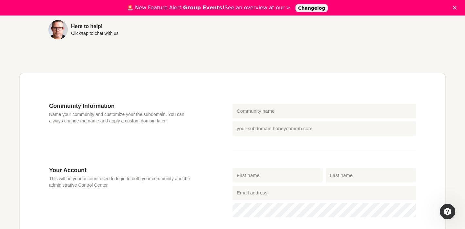
scroll to position [158, 0]
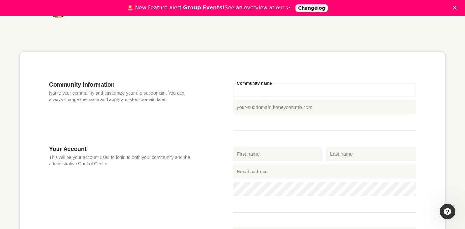
click at [262, 92] on input "Community name" at bounding box center [324, 90] width 183 height 14
paste input "The Tea Advice"
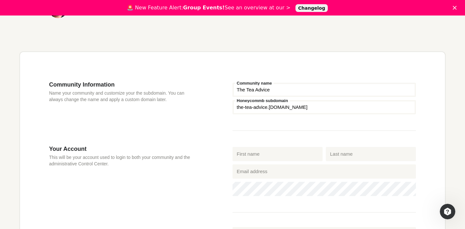
type input "The Tea Advice"
click at [239, 116] on div "Honeycommb subdomain the-tea-advice .[DOMAIN_NAME]" at bounding box center [324, 107] width 187 height 17
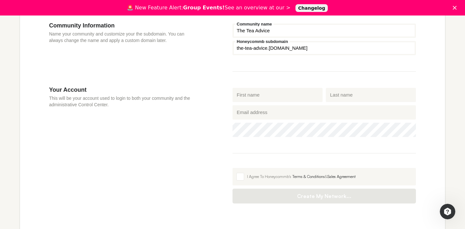
scroll to position [224, 0]
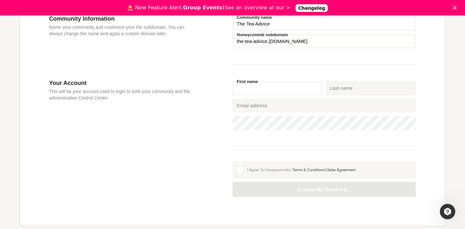
click at [255, 90] on input "First name" at bounding box center [278, 88] width 90 height 14
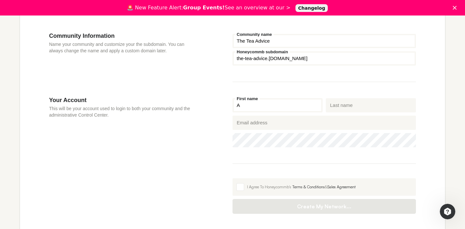
scroll to position [202, 0]
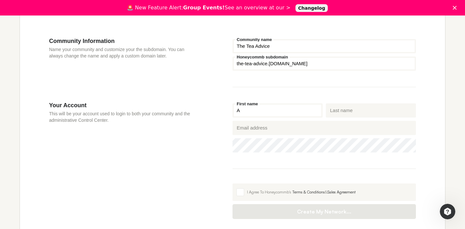
type input "A"
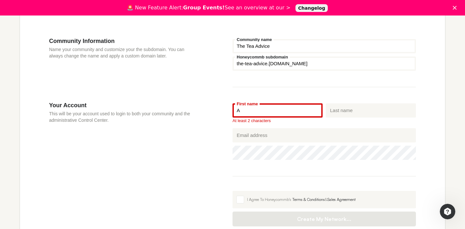
drag, startPoint x: 246, startPoint y: 47, endPoint x: 203, endPoint y: 46, distance: 42.6
click at [203, 46] on section "Community Information Name your community and customize your the subdomain. You…" at bounding box center [232, 69] width 367 height 64
click at [246, 47] on input "Tea Advice" at bounding box center [324, 46] width 183 height 14
type input "Tea Advice"
click at [240, 90] on div "Tea Advice Community name Honeycommb subdomain the-tea-advice .[DOMAIN_NAME]" at bounding box center [324, 69] width 183 height 64
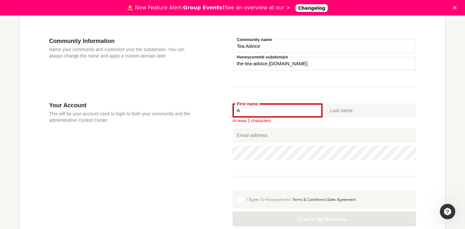
click at [244, 110] on input "A" at bounding box center [278, 110] width 90 height 14
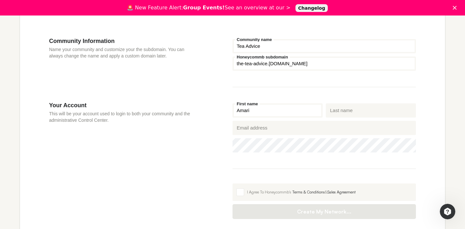
type input "Amari"
click at [342, 111] on input "Last name" at bounding box center [371, 110] width 90 height 14
type input "[PERSON_NAME]"
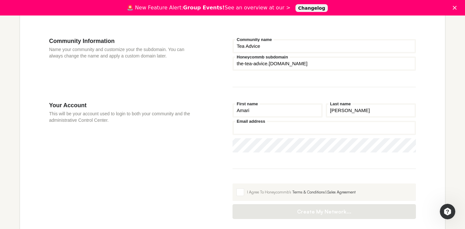
click at [290, 129] on input "Email address" at bounding box center [324, 128] width 183 height 14
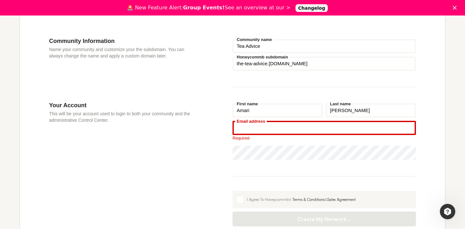
paste input "[EMAIL_ADDRESS][DOMAIN_NAME]"
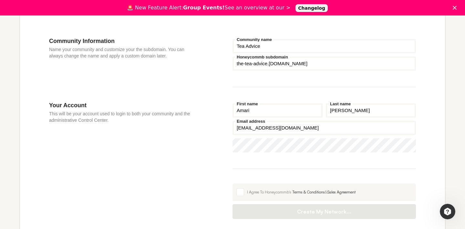
type input "[EMAIL_ADDRESS][DOMAIN_NAME]"
click at [241, 189] on span at bounding box center [240, 192] width 8 height 8
click at [233, 183] on input "I Agree To Honeycommb's Terms & Conditions & Sales Agreement" at bounding box center [233, 183] width 0 height 0
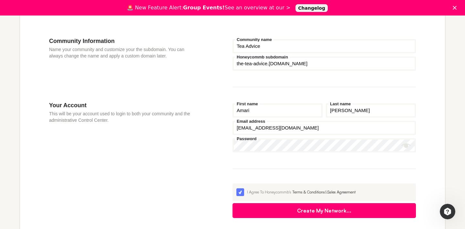
click at [250, 207] on button "Create My Network..." at bounding box center [324, 210] width 183 height 15
